Goal: Task Accomplishment & Management: Complete application form

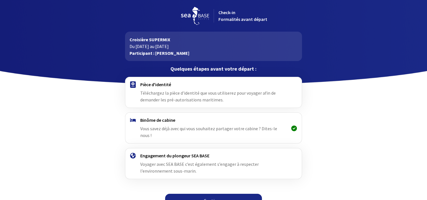
click at [132, 84] on img at bounding box center [133, 84] width 6 height 6
click at [152, 92] on span "Téléchargez la pièce d'identité que vous utiliserez pour voyager afin de demand…" at bounding box center [208, 96] width 136 height 12
click at [192, 94] on span "Téléchargez la pièce d'identité que vous utiliserez pour voyager afin de demand…" at bounding box center [208, 96] width 136 height 12
click at [211, 198] on link "Continuer" at bounding box center [213, 201] width 97 height 14
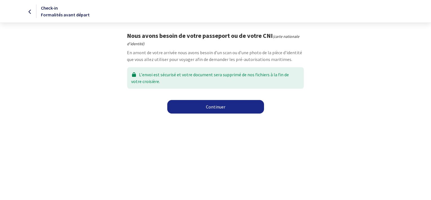
click at [210, 109] on link "Continuer" at bounding box center [215, 107] width 97 height 14
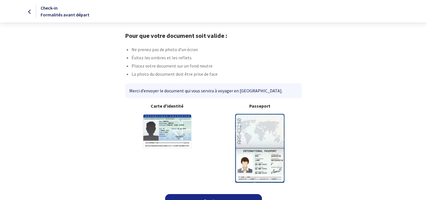
click at [269, 126] on img at bounding box center [259, 148] width 49 height 69
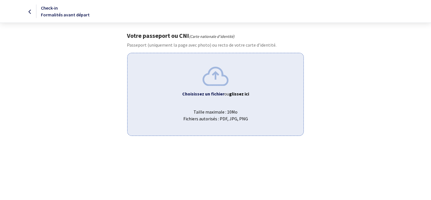
click at [211, 95] on b "Choisissez un fichier" at bounding box center [203, 94] width 42 height 6
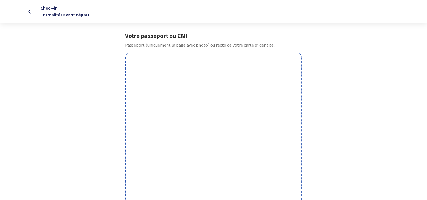
scroll to position [175, 0]
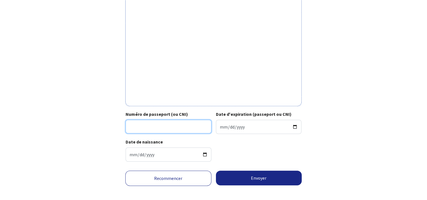
click at [176, 127] on input "Numéro de passeport (ou CNI)" at bounding box center [169, 127] width 86 height 14
type input "17AV462971"
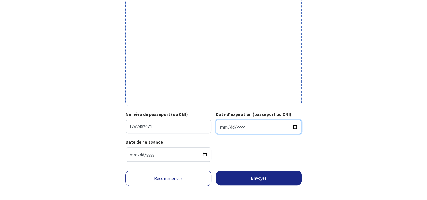
click at [222, 126] on input "Date d'expiration (passeport ou CNI)" at bounding box center [259, 127] width 86 height 14
type input "2026-06-13"
type input "2027-06-13"
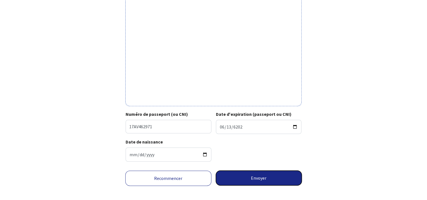
click at [241, 175] on button "Envoyer" at bounding box center [259, 178] width 86 height 15
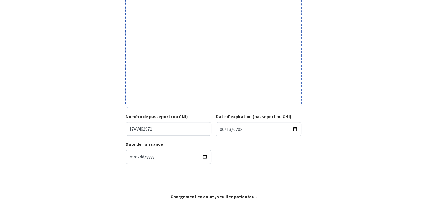
scroll to position [172, 0]
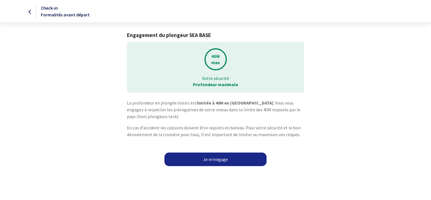
click at [210, 159] on link "Je m'engage" at bounding box center [216, 159] width 102 height 14
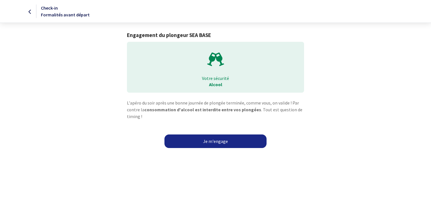
click at [217, 143] on link "Je m'engage" at bounding box center [216, 141] width 102 height 14
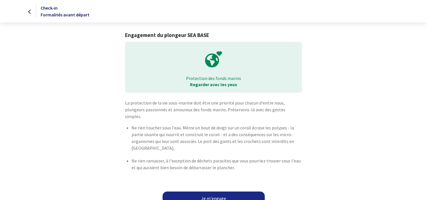
click at [215, 191] on link "Je m'engage" at bounding box center [214, 198] width 102 height 14
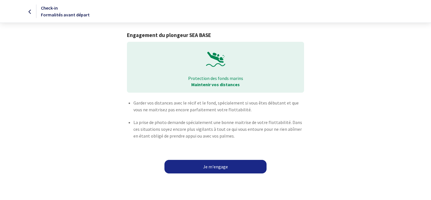
click at [211, 172] on link "Je m'engage" at bounding box center [216, 167] width 102 height 14
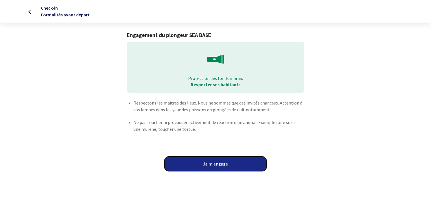
click at [215, 162] on button "Je m'engage" at bounding box center [216, 163] width 102 height 15
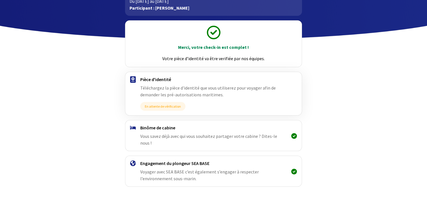
scroll to position [56, 0]
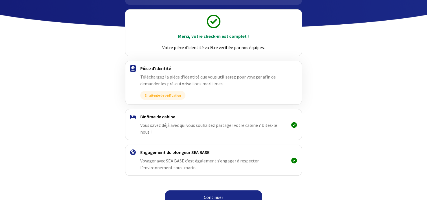
click at [237, 190] on link "Continuer" at bounding box center [213, 197] width 97 height 14
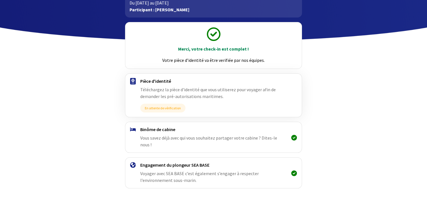
scroll to position [56, 0]
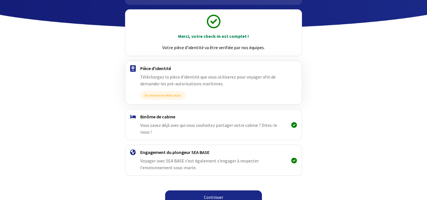
click at [201, 190] on link "Continuer" at bounding box center [213, 197] width 97 height 14
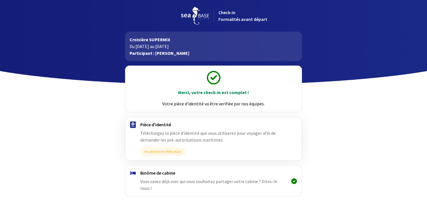
scroll to position [56, 0]
